Goal: Information Seeking & Learning: Learn about a topic

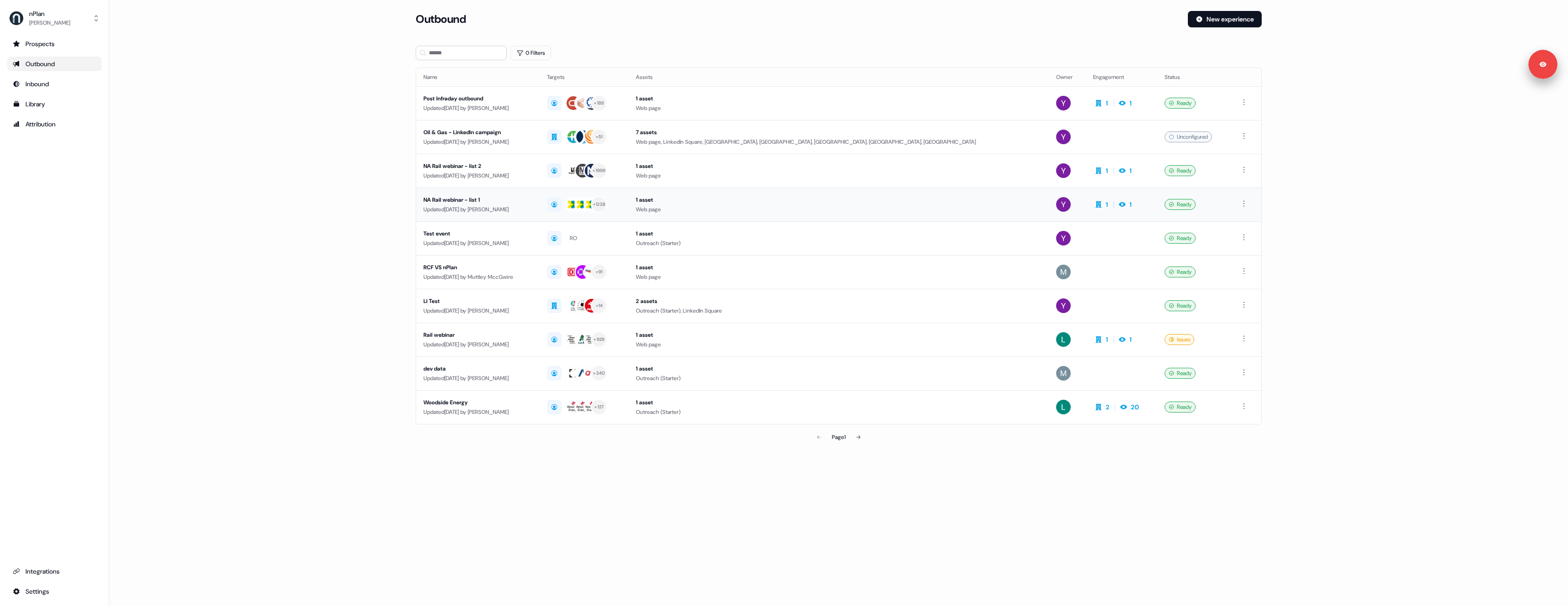
click at [532, 207] on div "Updated [DATE] by [PERSON_NAME]" at bounding box center [478, 209] width 109 height 9
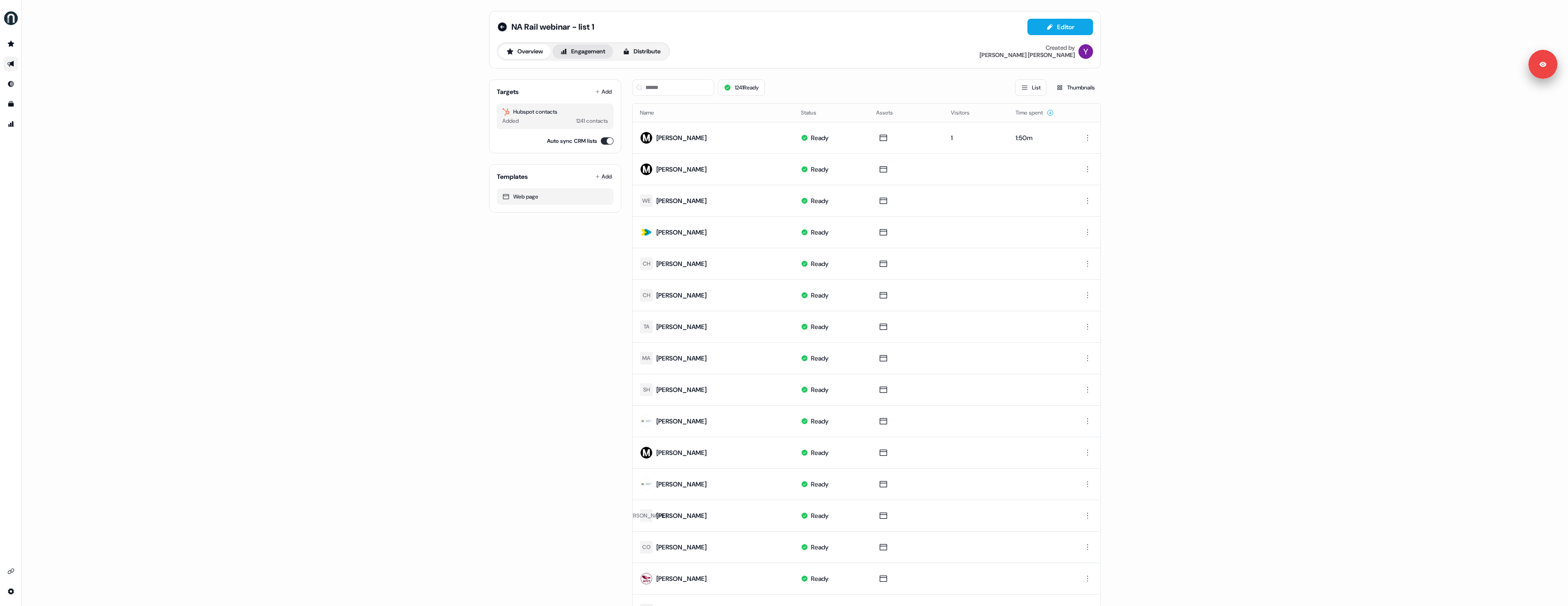
click at [588, 47] on button "Engagement" at bounding box center [582, 52] width 61 height 14
click at [502, 27] on icon at bounding box center [502, 27] width 9 height 9
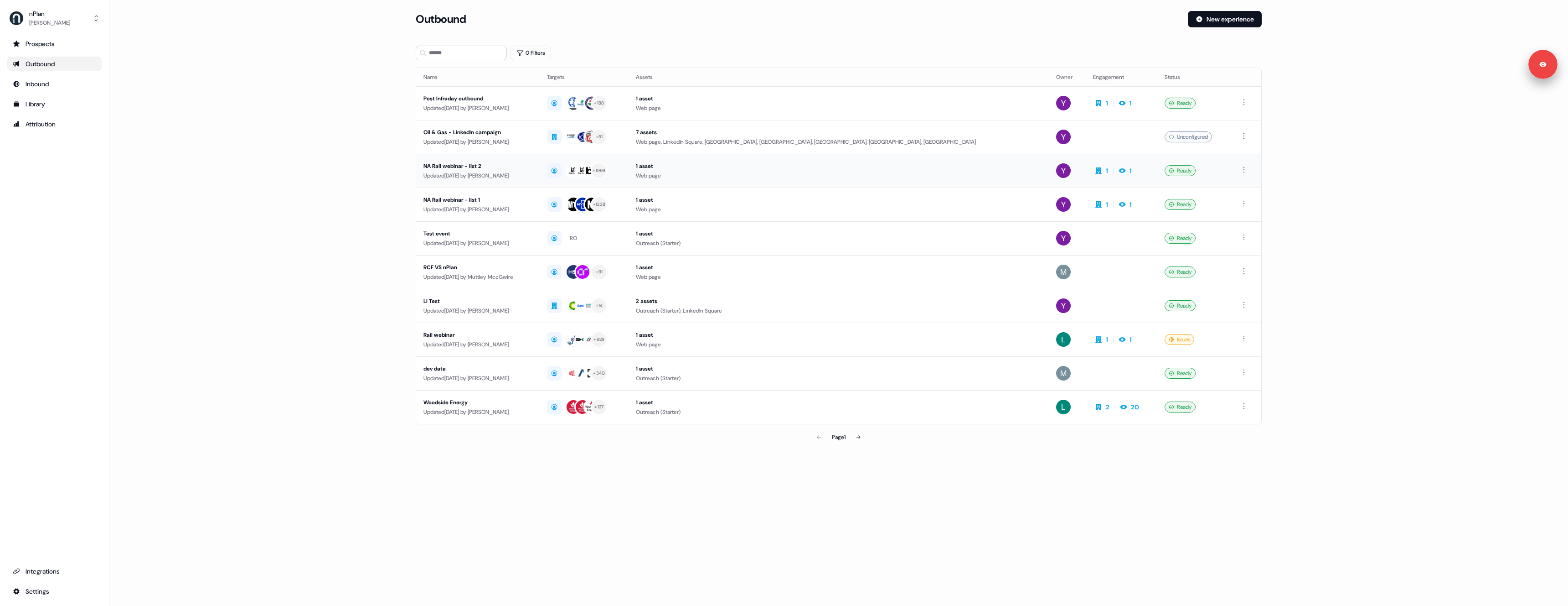
click at [518, 178] on div "Updated [DATE] by [PERSON_NAME]" at bounding box center [478, 175] width 109 height 9
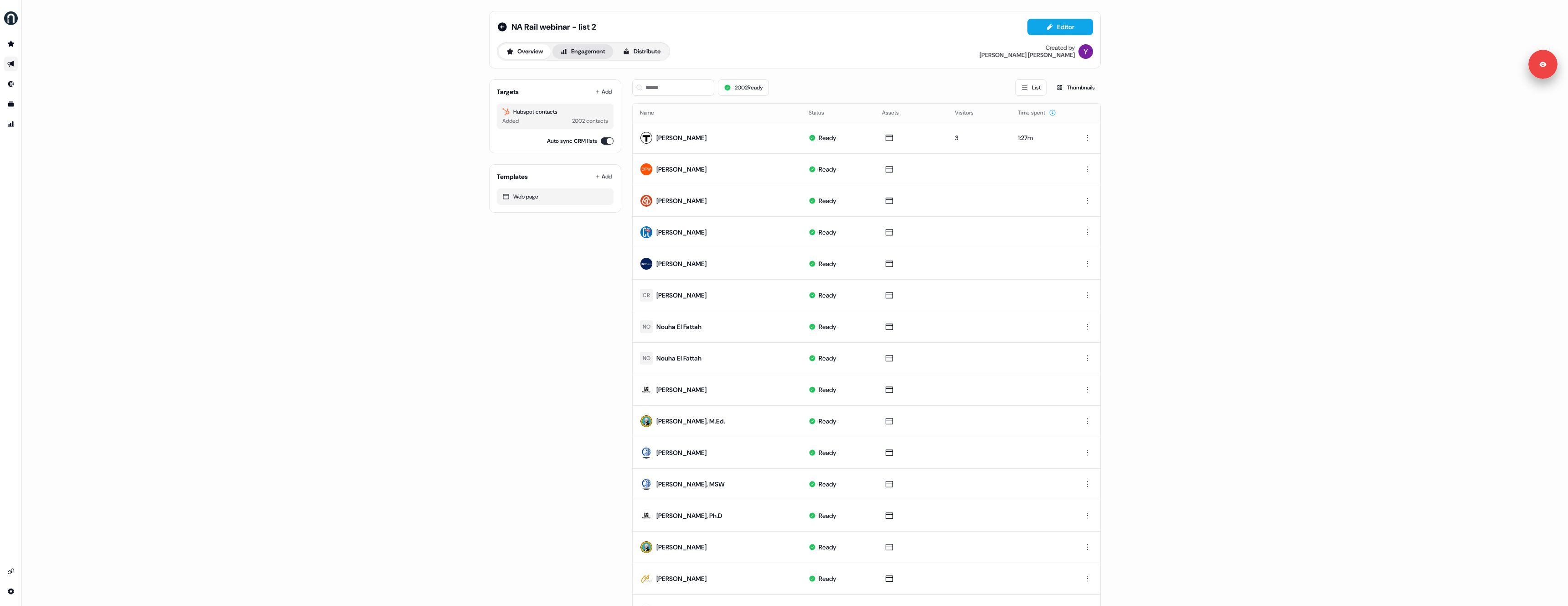
click at [595, 54] on button "Engagement" at bounding box center [582, 52] width 61 height 14
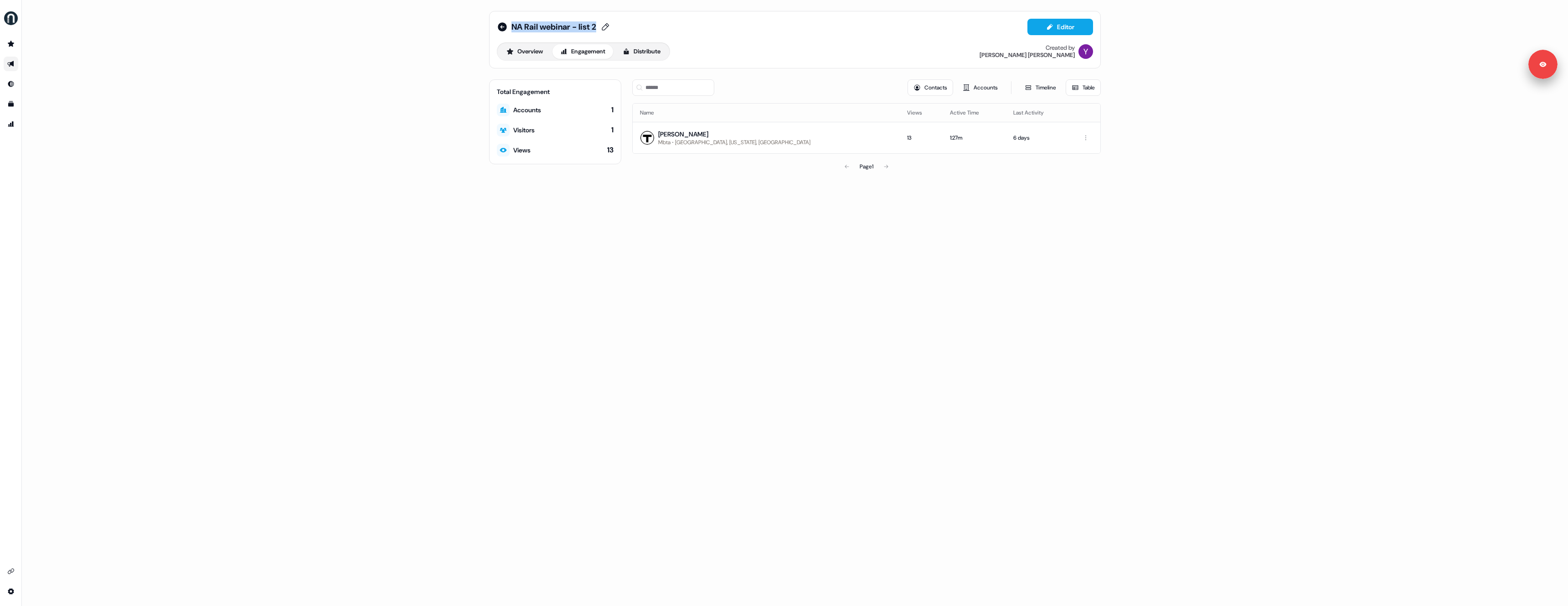
drag, startPoint x: 511, startPoint y: 25, endPoint x: 603, endPoint y: 28, distance: 92.0
click at [603, 28] on div "NA Rail webinar - list 2" at bounding box center [561, 27] width 99 height 11
click at [773, 135] on td "Carl Jacobson Mbta Cincinnati, Ohio, US" at bounding box center [766, 137] width 268 height 32
click at [727, 138] on td "Carl Jacobson Mbta Cincinnati, Ohio, US" at bounding box center [766, 137] width 268 height 32
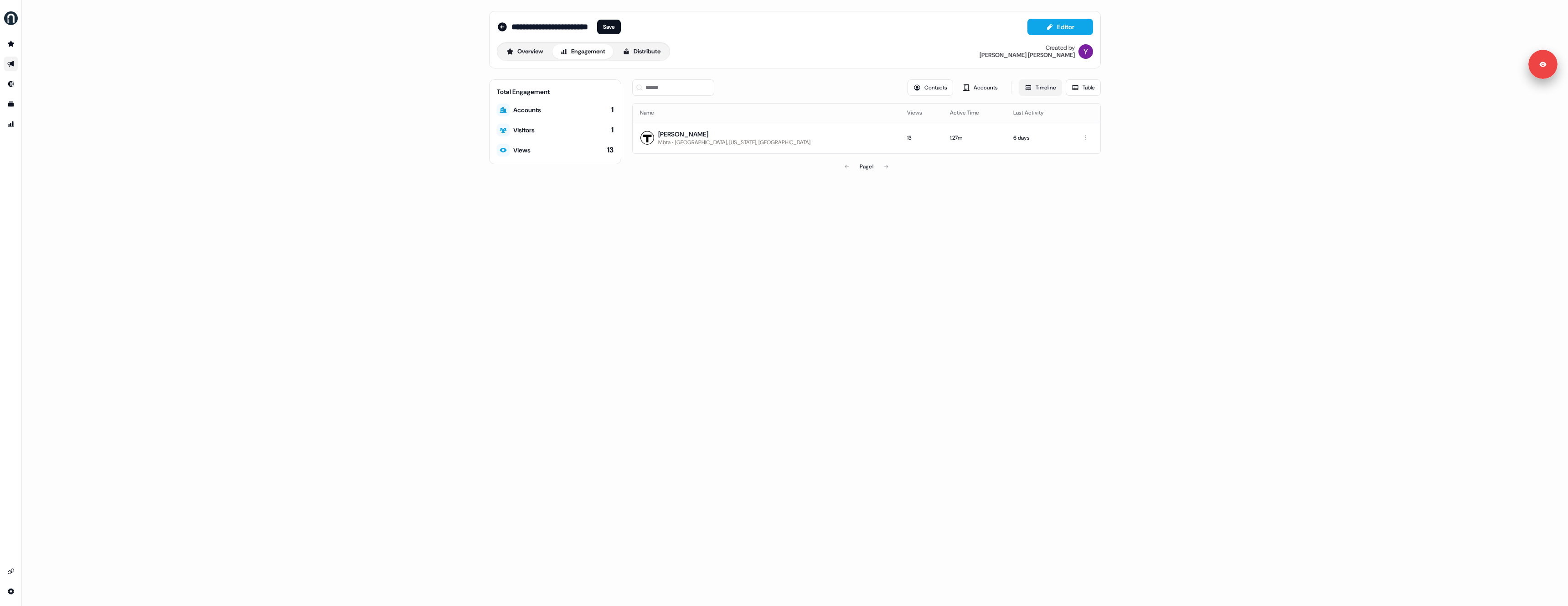
click at [1048, 85] on button "Timeline" at bounding box center [1040, 88] width 43 height 16
click at [1083, 180] on icon "button" at bounding box center [1087, 181] width 11 height 7
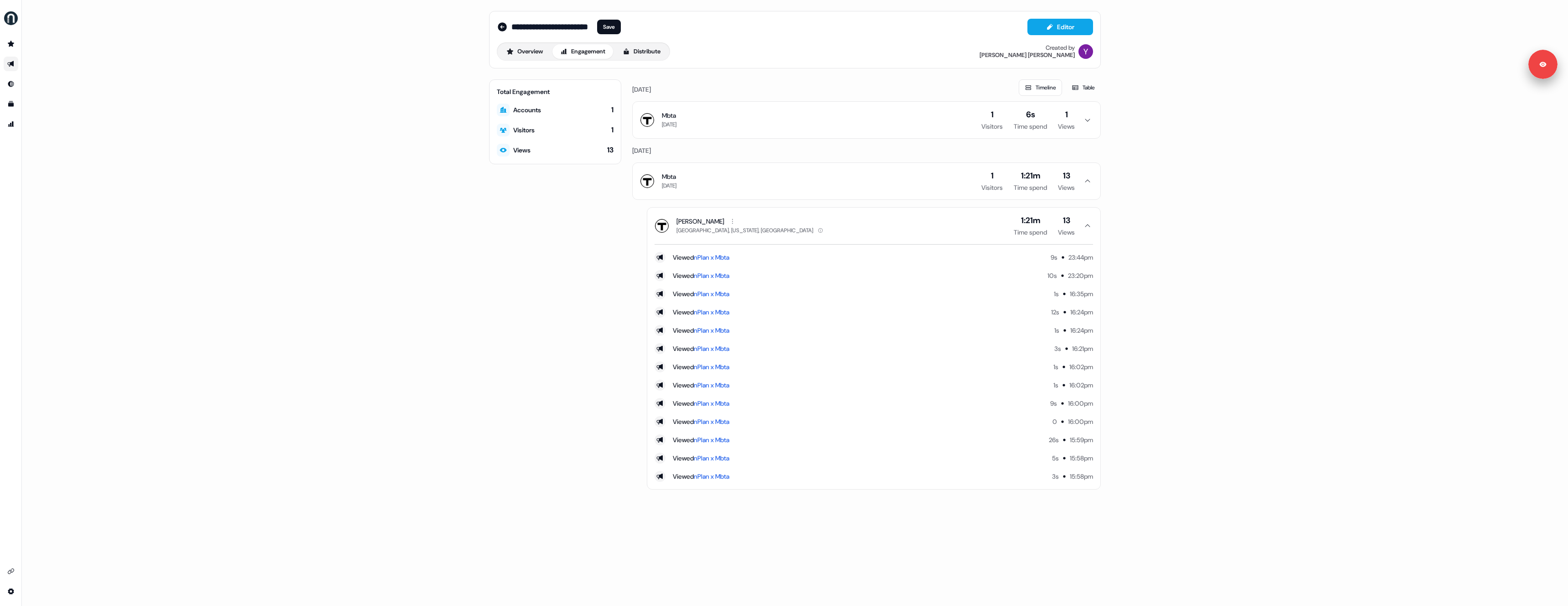
click at [940, 118] on button "Mbta 6 days ago 1 Visitors 6s Time spend 1 Views" at bounding box center [866, 119] width 467 height 36
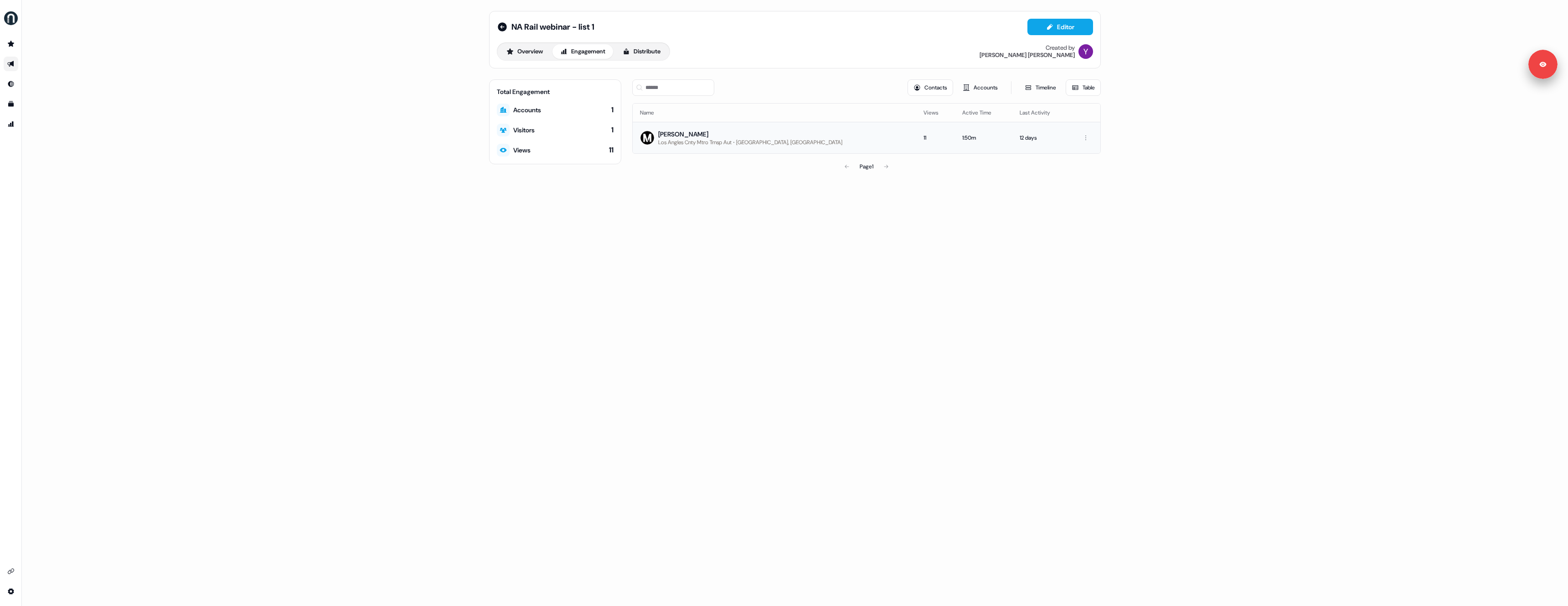
click at [831, 137] on td "[PERSON_NAME] Los Angles Cnty Mtro Trnsp Aut [GEOGRAPHIC_DATA], [GEOGRAPHIC_DAT…" at bounding box center [775, 137] width 284 height 32
click at [502, 24] on icon at bounding box center [502, 27] width 9 height 9
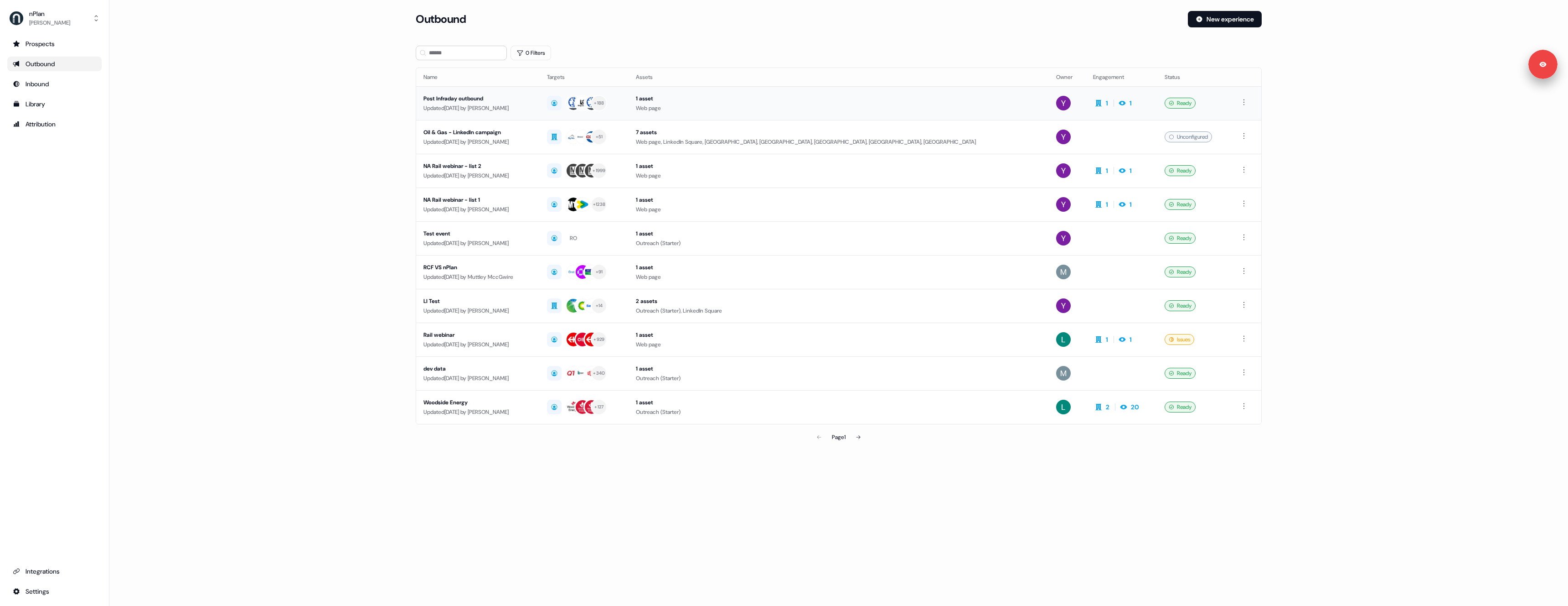
click at [524, 105] on div "Updated [DATE] by [PERSON_NAME]" at bounding box center [478, 108] width 109 height 9
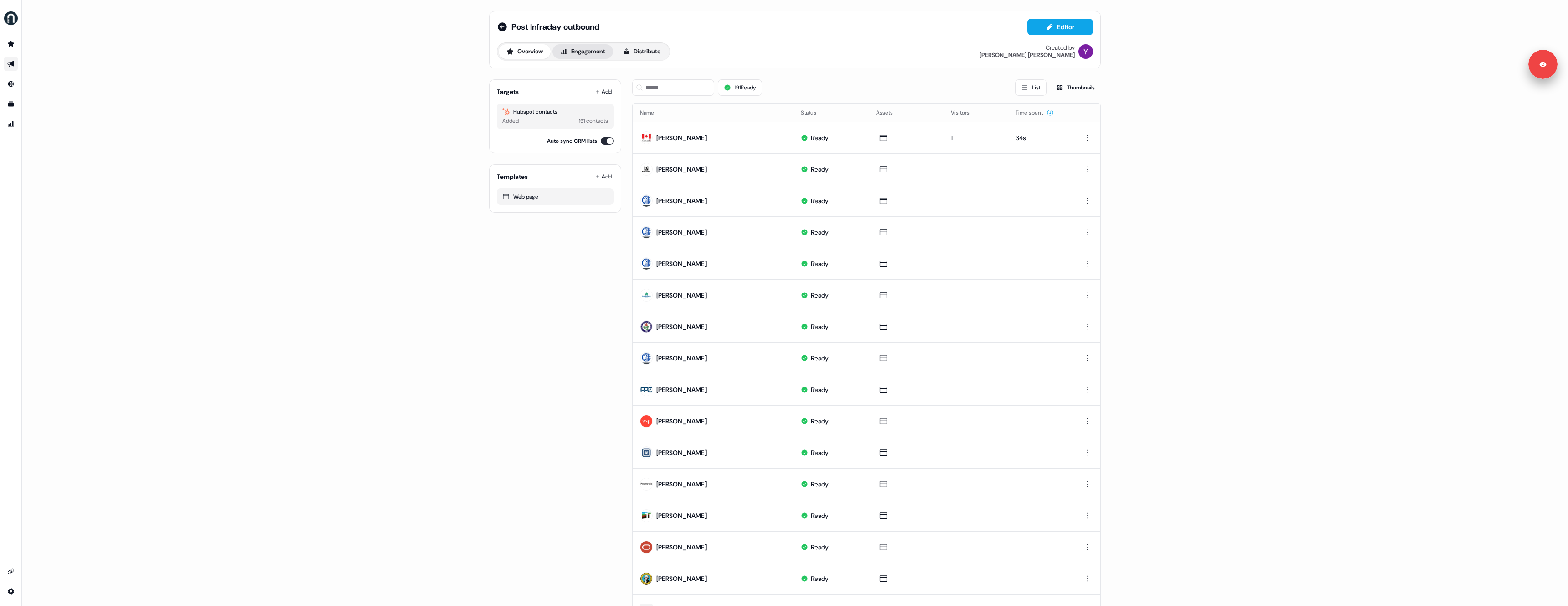
click at [586, 52] on button "Engagement" at bounding box center [582, 52] width 61 height 14
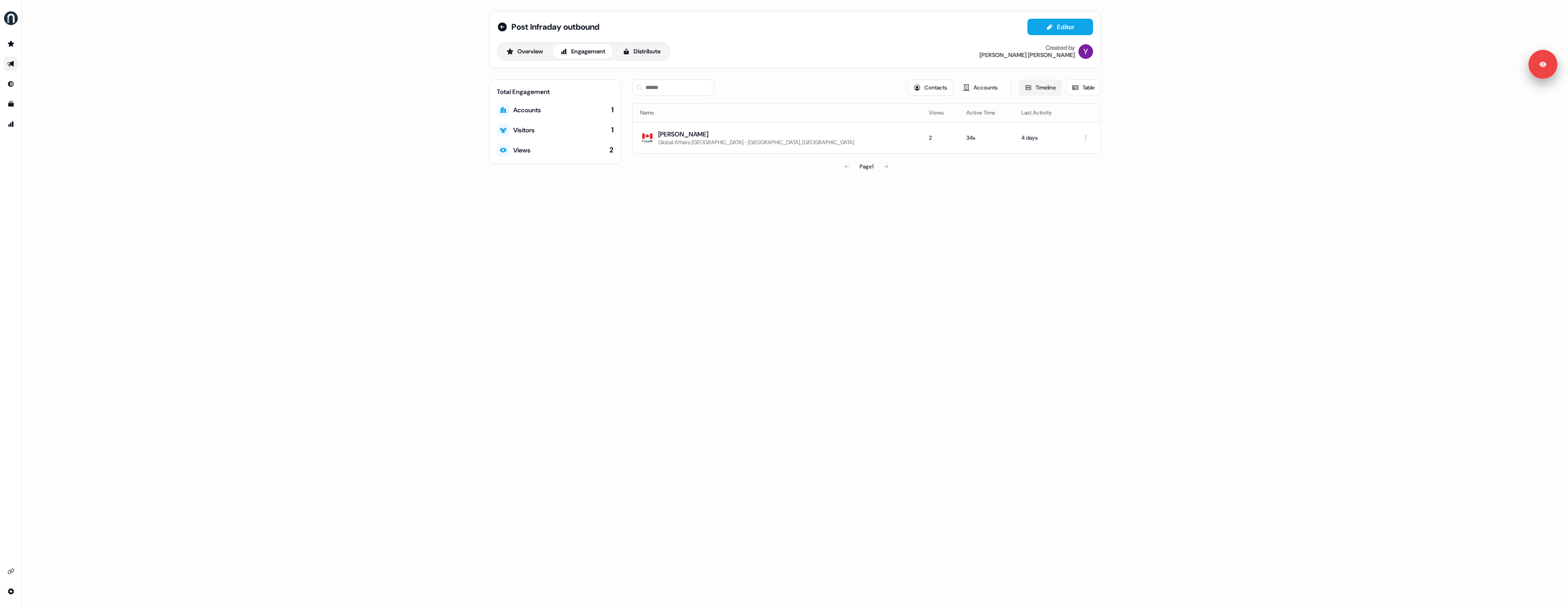
click at [1047, 84] on button "Timeline" at bounding box center [1040, 88] width 43 height 16
click at [748, 122] on button "Global Affairs Canada 4 days ago 1 Visitors 1 Views" at bounding box center [866, 119] width 467 height 36
